Goal: Task Accomplishment & Management: Manage account settings

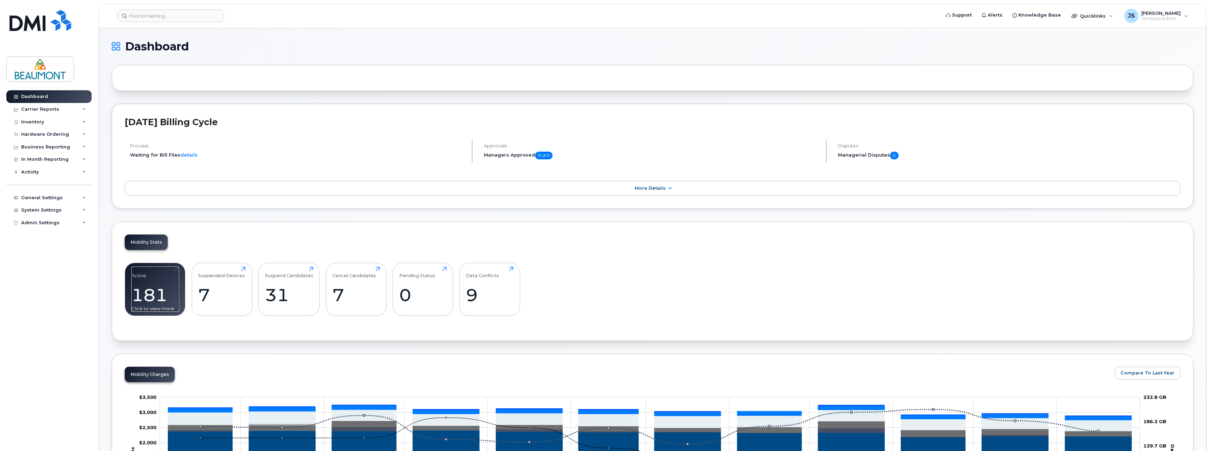
click at [157, 282] on div "Active 181 Click to view more" at bounding box center [155, 288] width 48 height 45
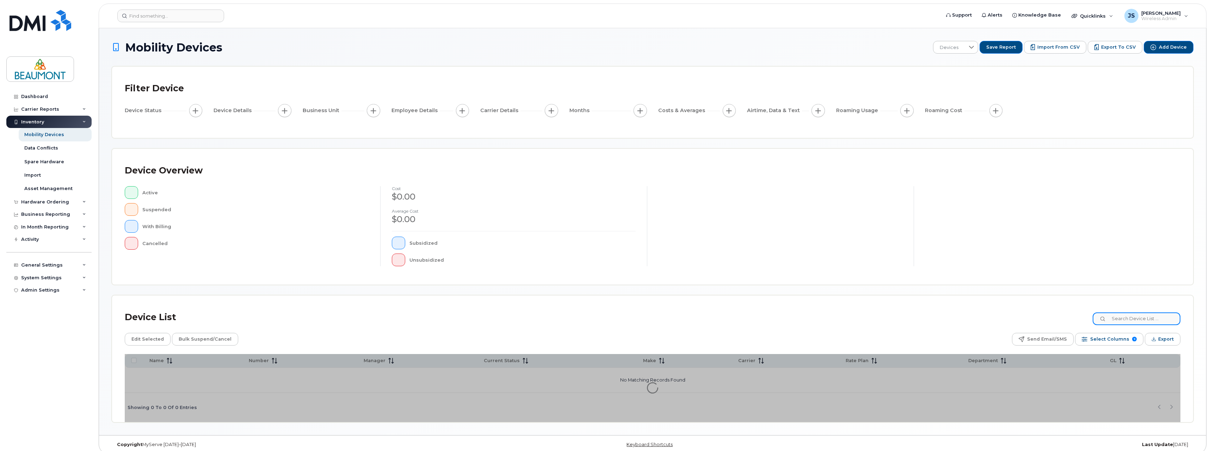
click at [1133, 322] on input at bounding box center [1137, 318] width 88 height 13
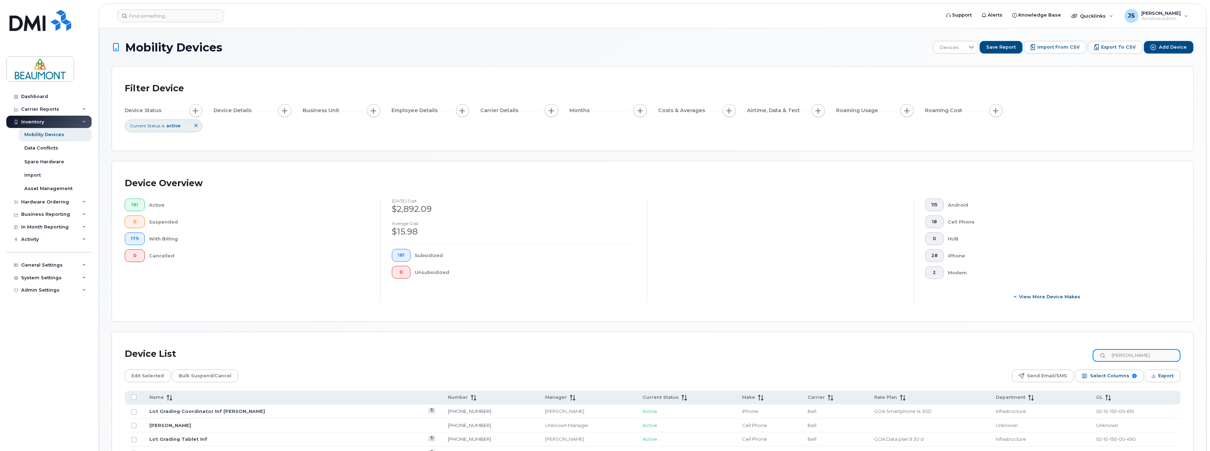
type input "[PERSON_NAME]"
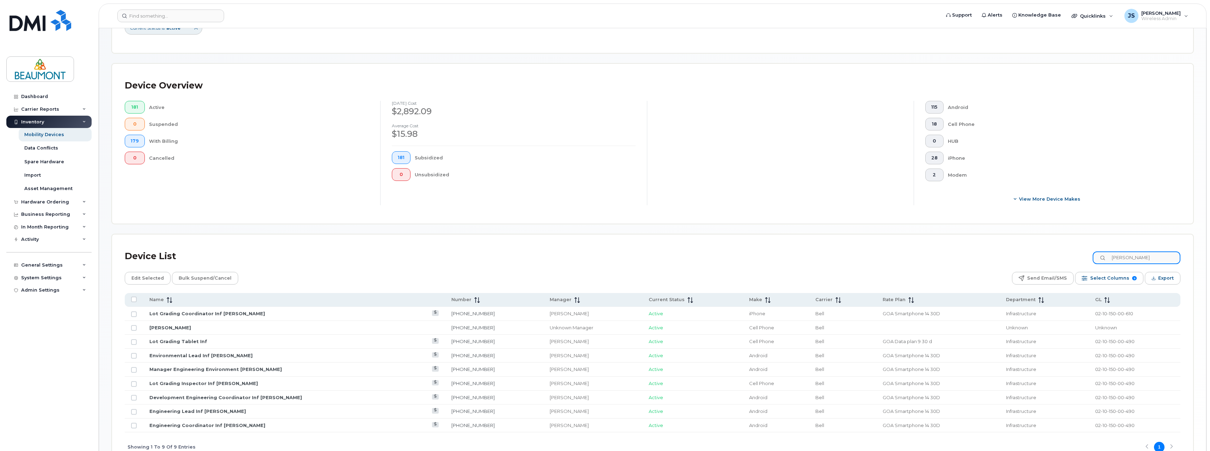
scroll to position [144, 0]
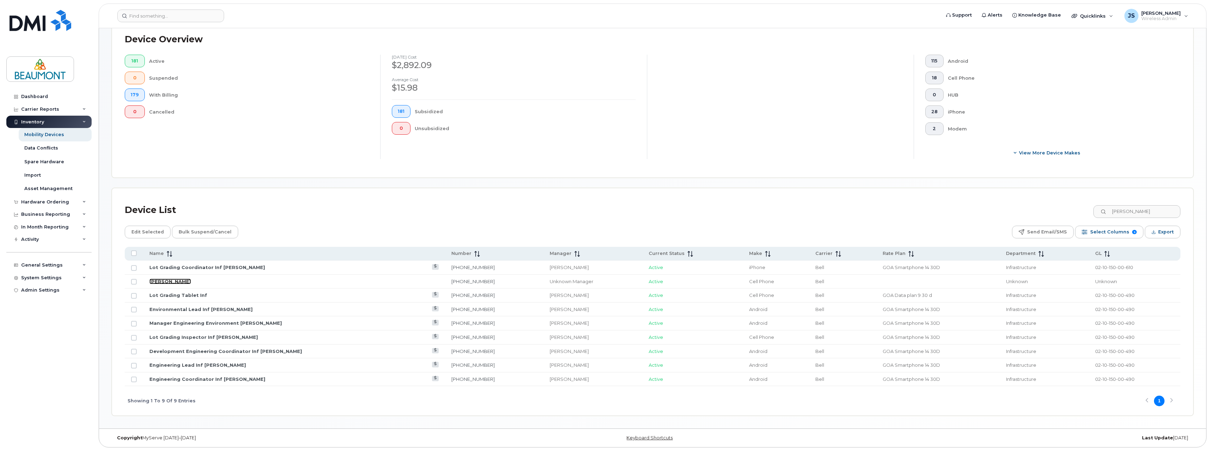
click at [175, 281] on link "[PERSON_NAME]" at bounding box center [170, 281] width 42 height 6
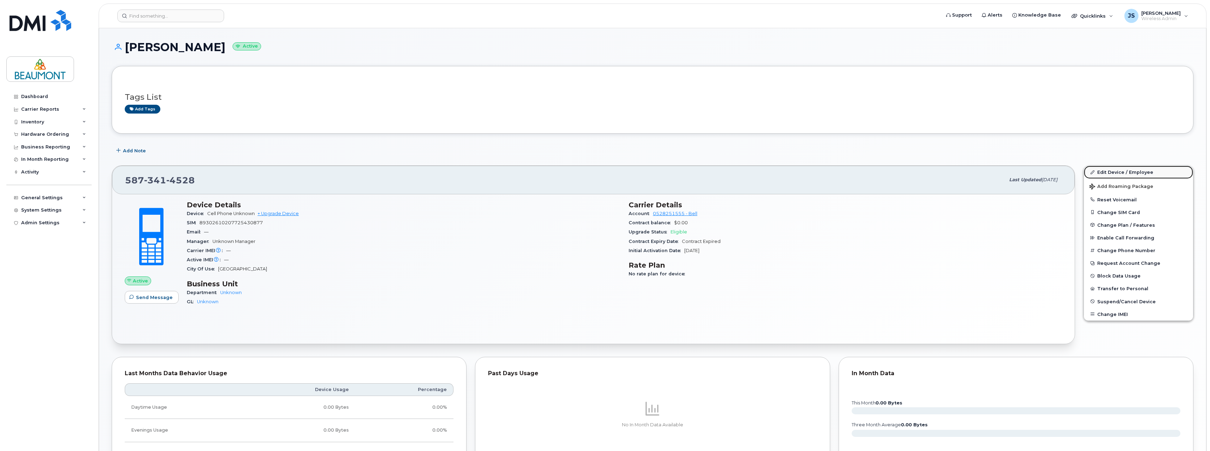
click at [1108, 171] on link "Edit Device / Employee" at bounding box center [1138, 172] width 109 height 13
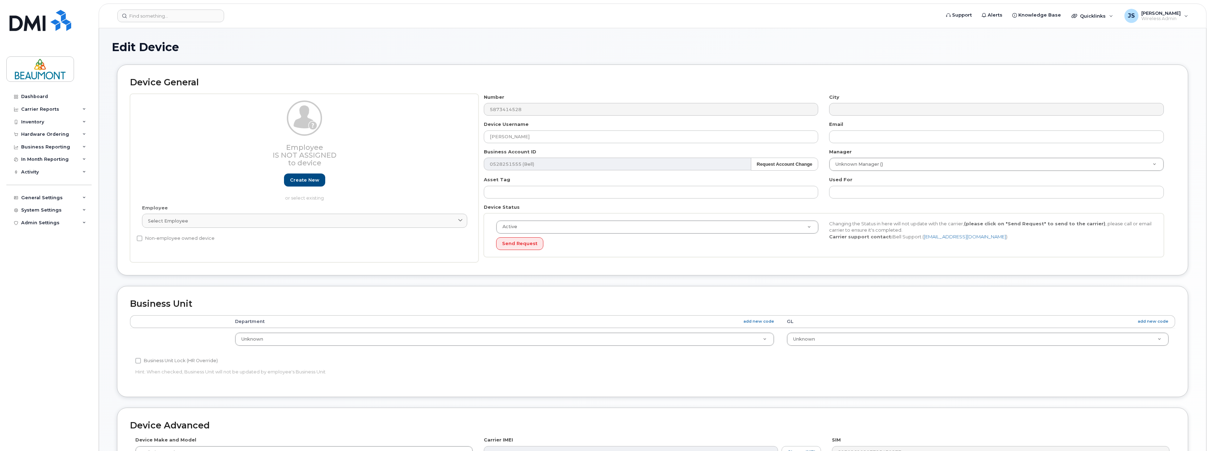
select select "5823763"
select select "5823764"
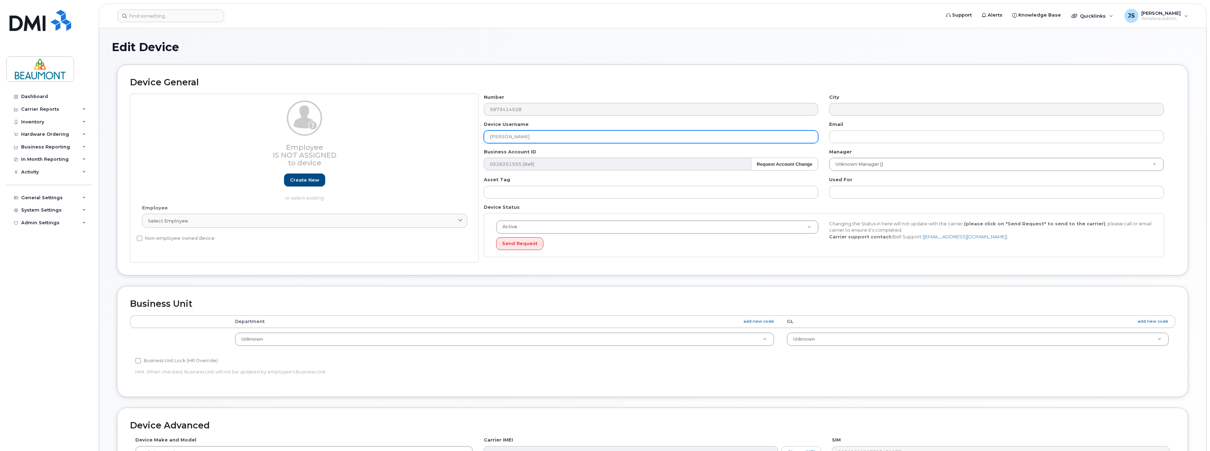
click at [491, 137] on input "Punam Grewal" at bounding box center [651, 136] width 335 height 13
drag, startPoint x: 530, startPoint y: 136, endPoint x: 634, endPoint y: 136, distance: 104.3
click at [634, 136] on input "Manager of CAT - Punam Grewal" at bounding box center [651, 136] width 335 height 13
paste input "Jamie MacGregor"
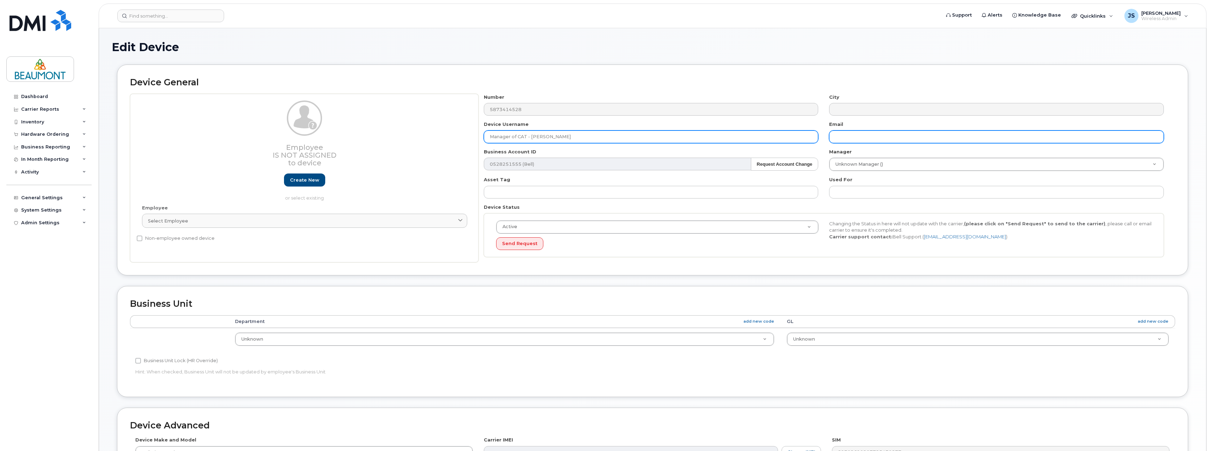
type input "Manager of CAT - [PERSON_NAME]"
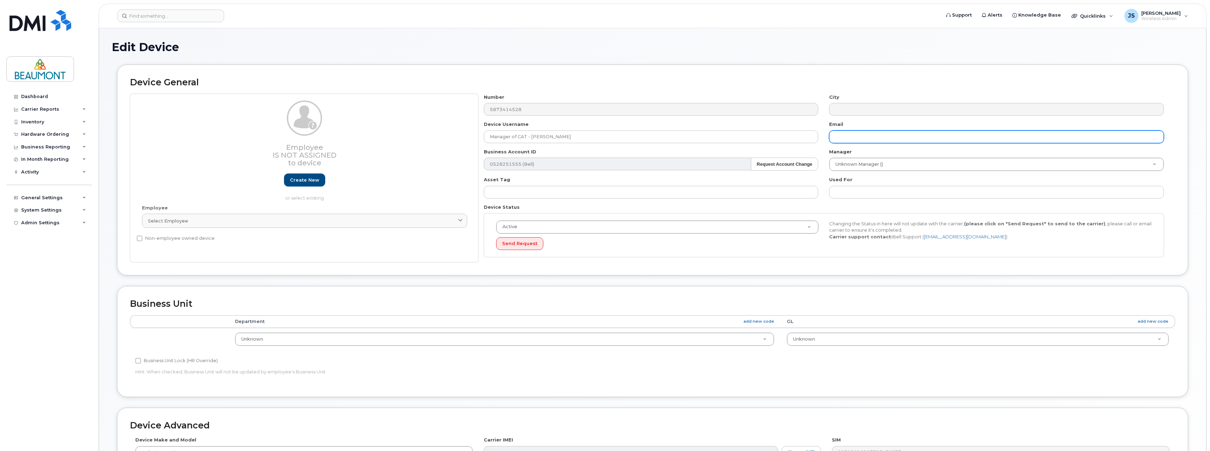
click at [880, 139] on input "text" at bounding box center [996, 136] width 335 height 13
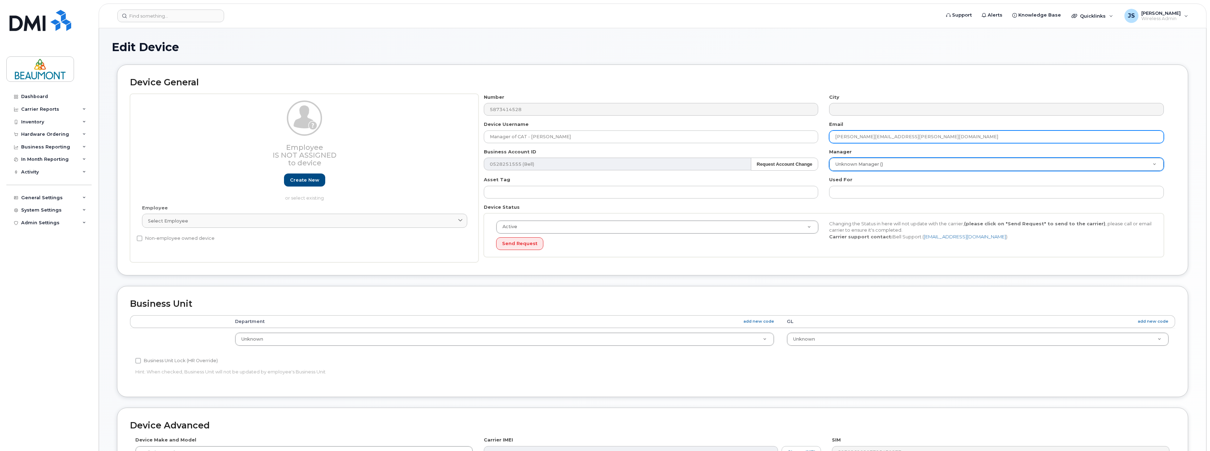
type input "[PERSON_NAME][EMAIL_ADDRESS][PERSON_NAME][DOMAIN_NAME]"
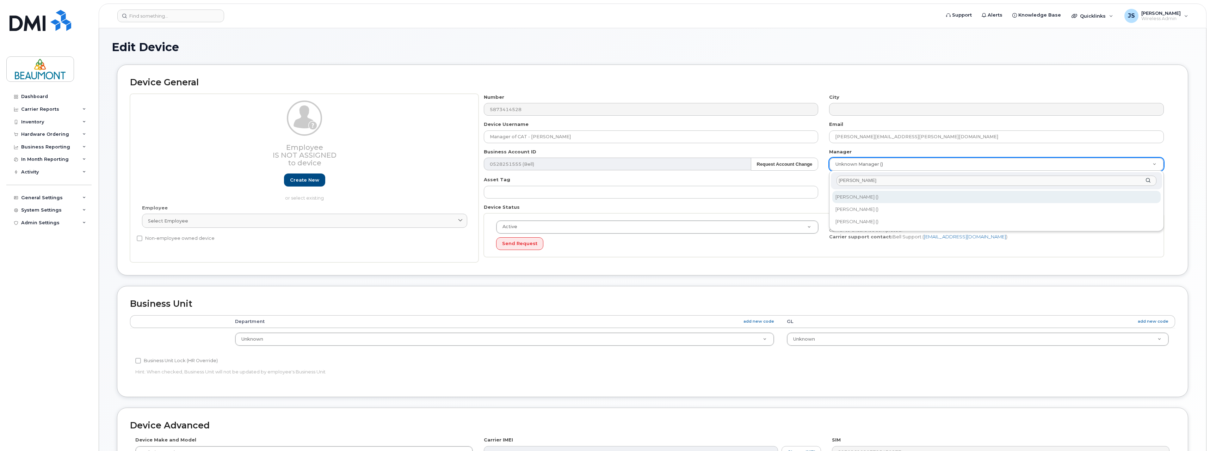
type input "mike"
type input "1782970"
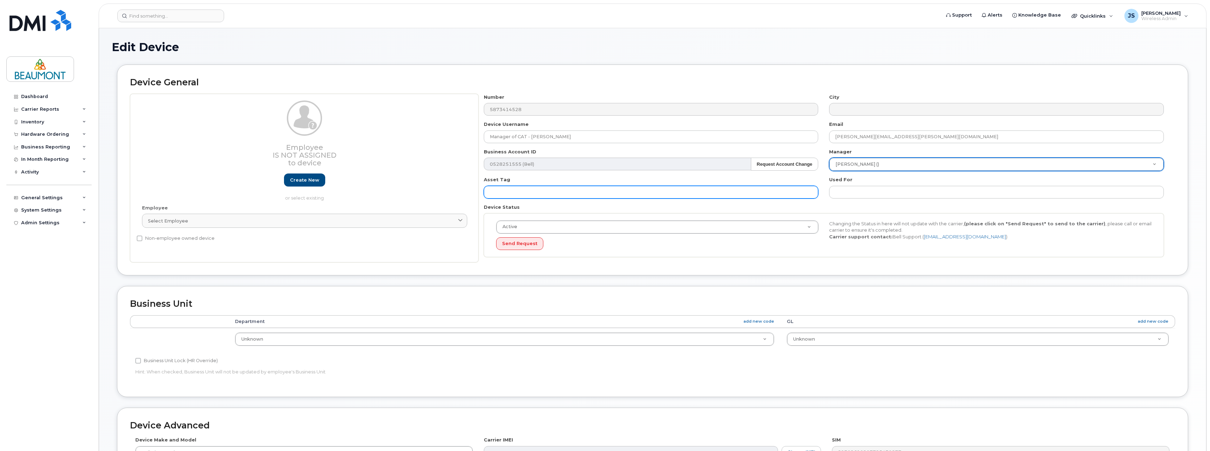
click at [511, 192] on input "text" at bounding box center [651, 192] width 335 height 13
paste input "Jamie MacGregor"
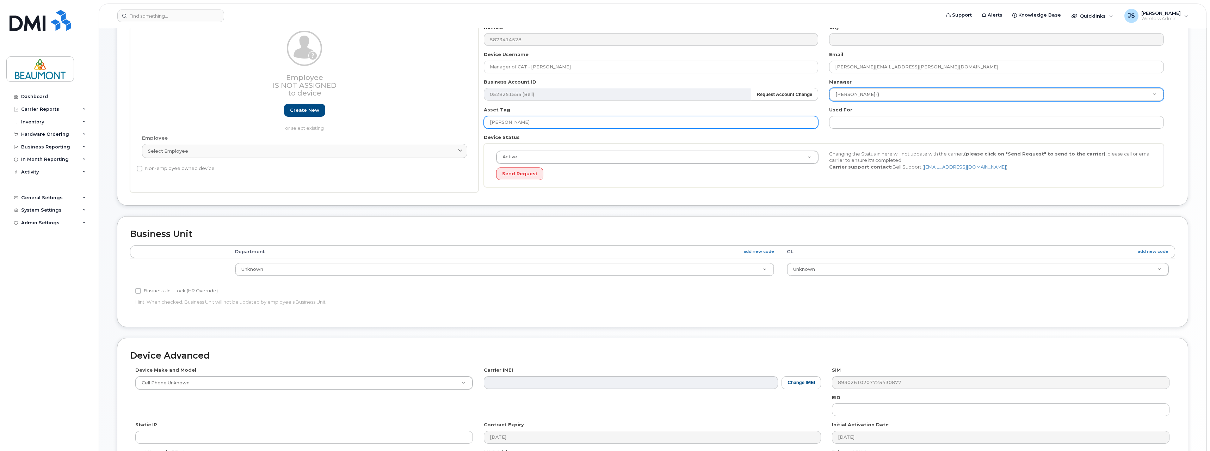
scroll to position [70, 0]
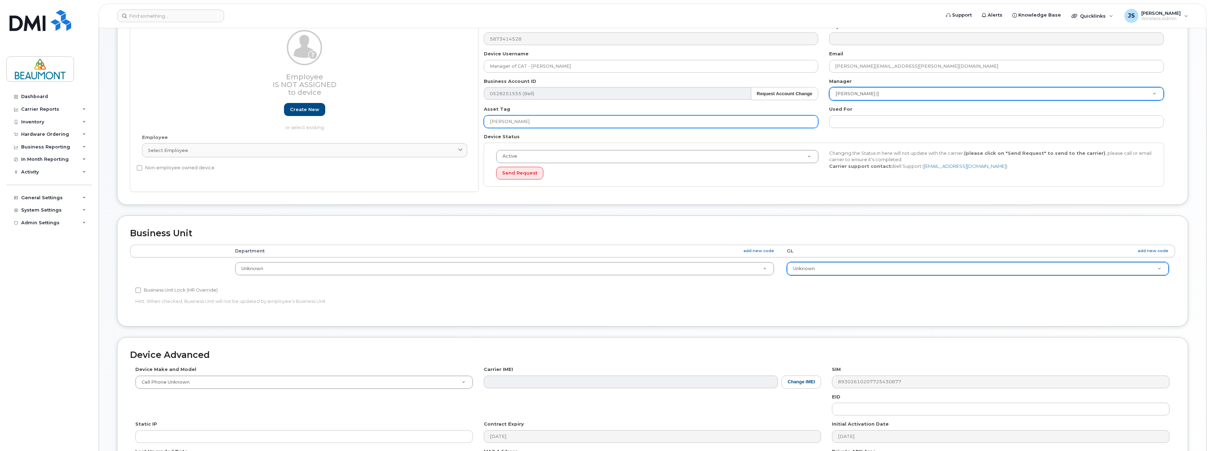
type input "Jamie MacGregor"
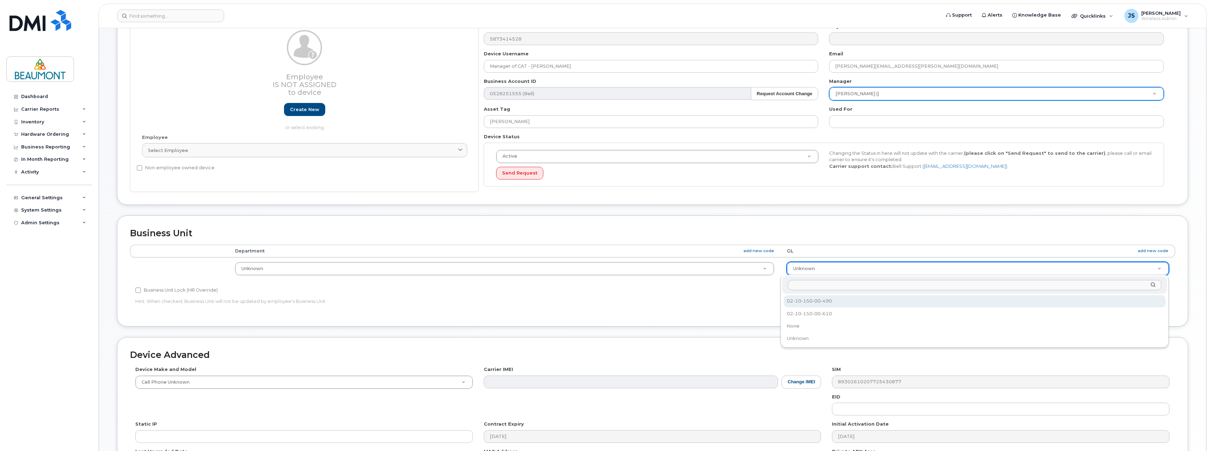
select select "5823778"
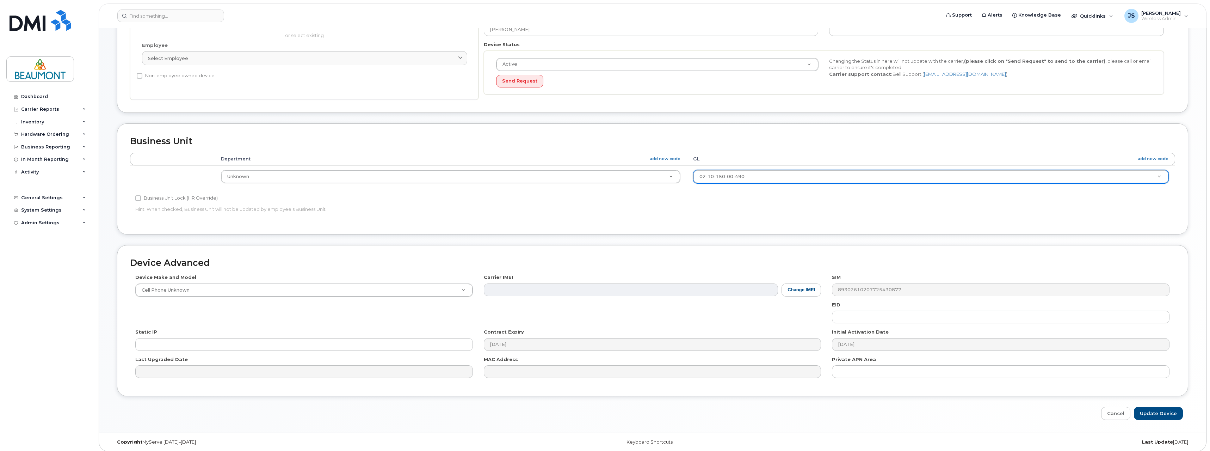
scroll to position [167, 0]
click at [1153, 410] on input "Update Device" at bounding box center [1158, 408] width 49 height 13
type input "Saving..."
